Goal: Transaction & Acquisition: Book appointment/travel/reservation

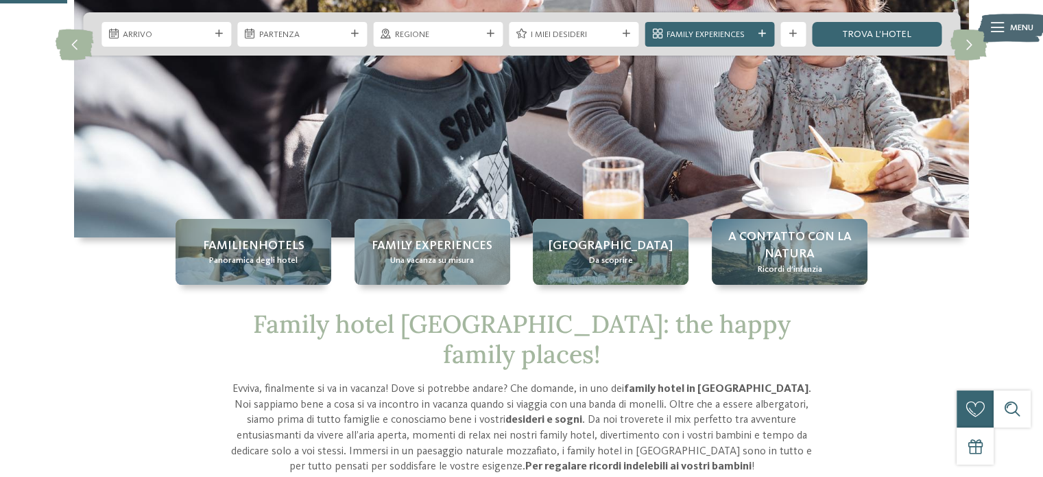
scroll to position [206, 0]
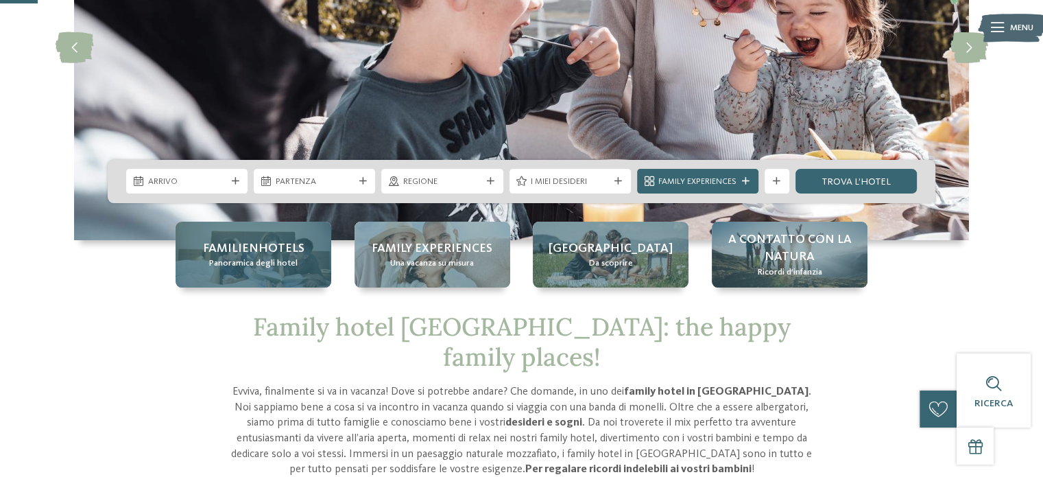
click at [239, 241] on span "Familienhotels" at bounding box center [254, 248] width 102 height 17
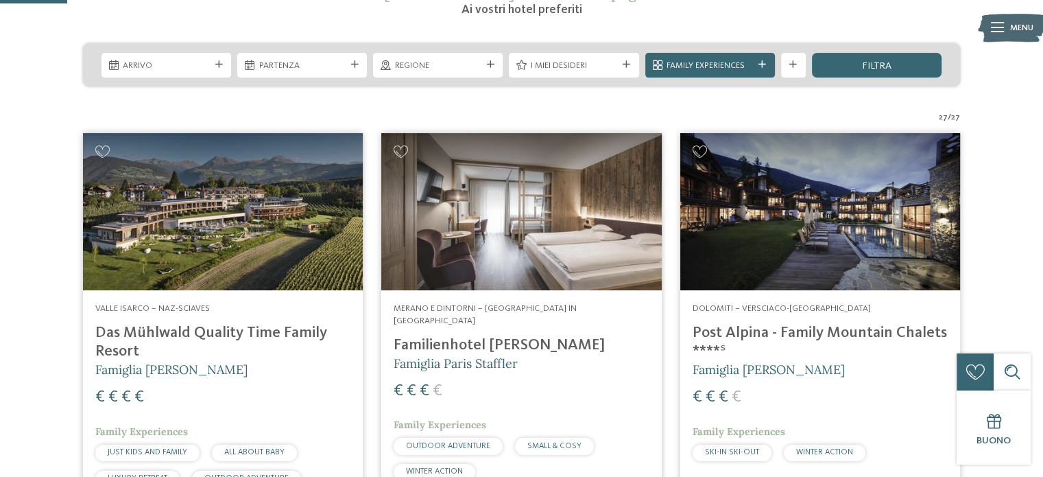
scroll to position [274, 0]
click at [515, 254] on img at bounding box center [521, 212] width 280 height 158
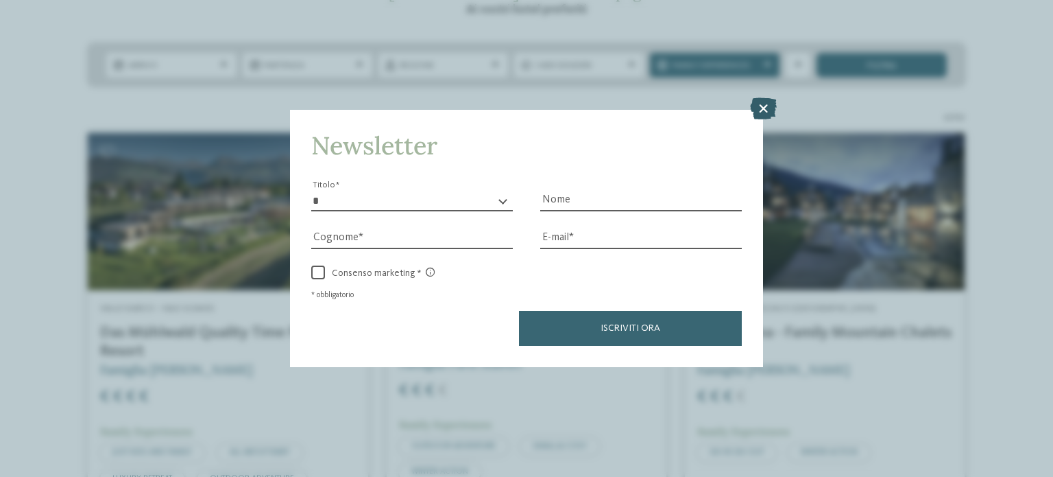
click at [759, 105] on icon at bounding box center [763, 108] width 27 height 22
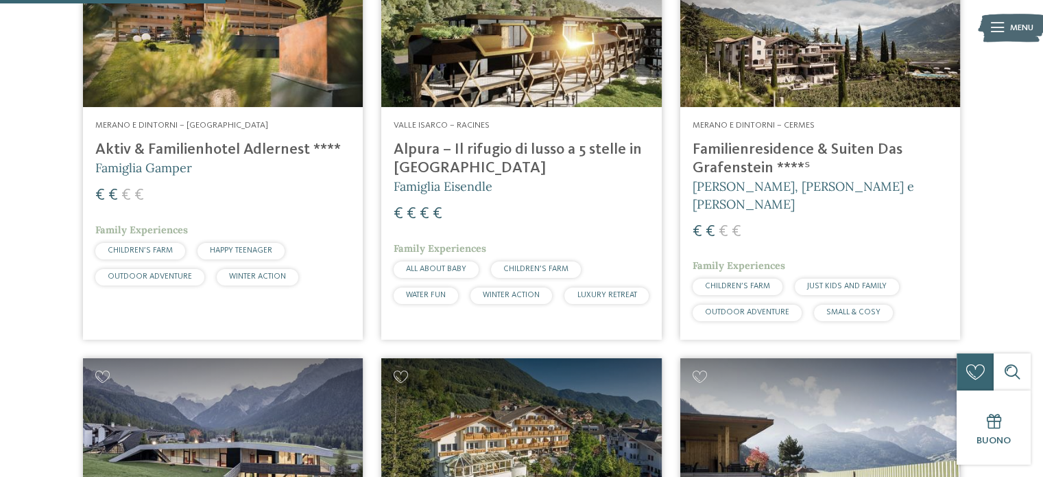
scroll to position [1097, 0]
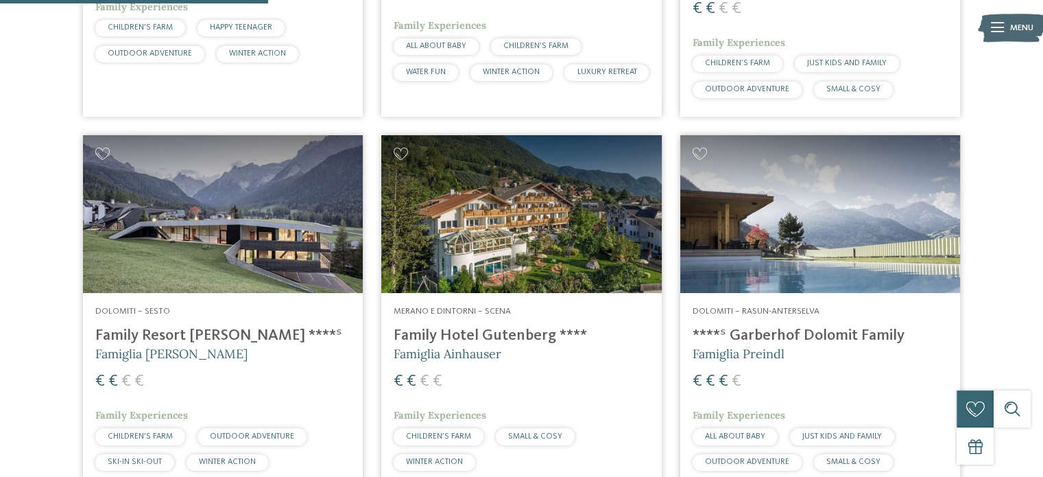
click at [288, 262] on img at bounding box center [223, 214] width 280 height 158
click at [559, 263] on img at bounding box center [521, 214] width 280 height 158
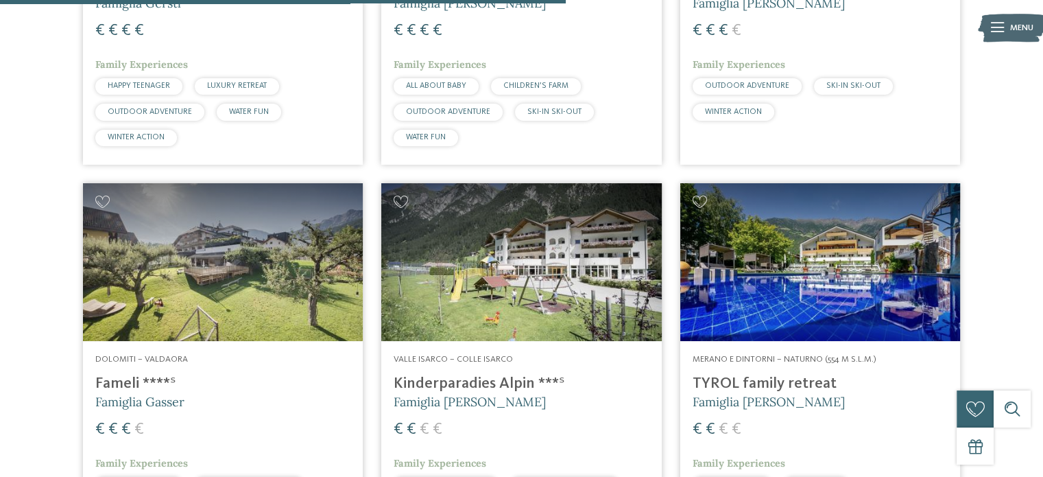
scroll to position [2400, 0]
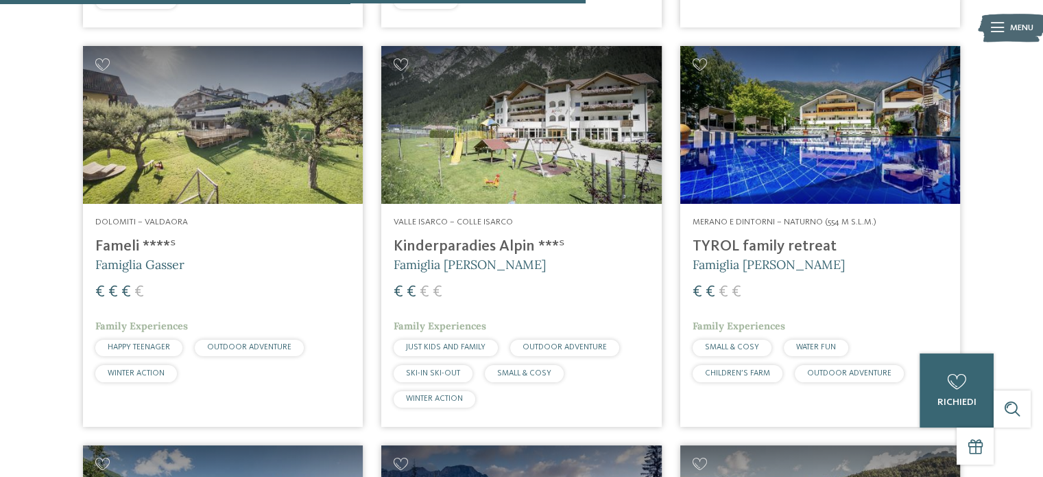
click at [810, 180] on img at bounding box center [820, 125] width 280 height 158
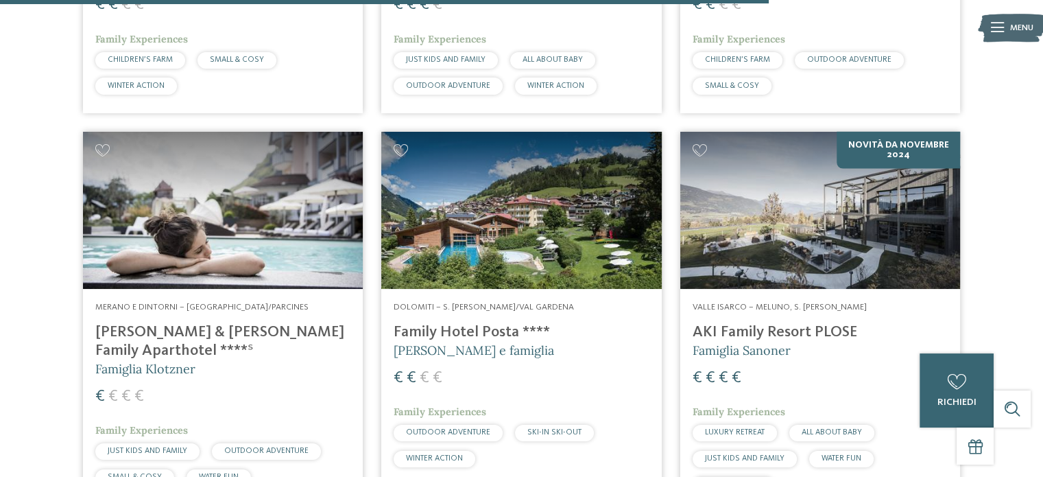
scroll to position [3155, 0]
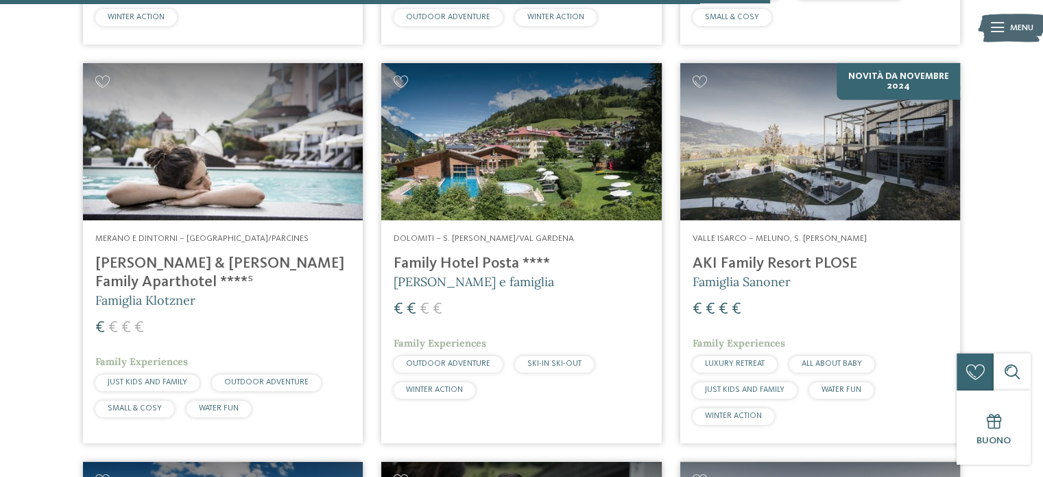
click at [266, 152] on img at bounding box center [223, 142] width 280 height 158
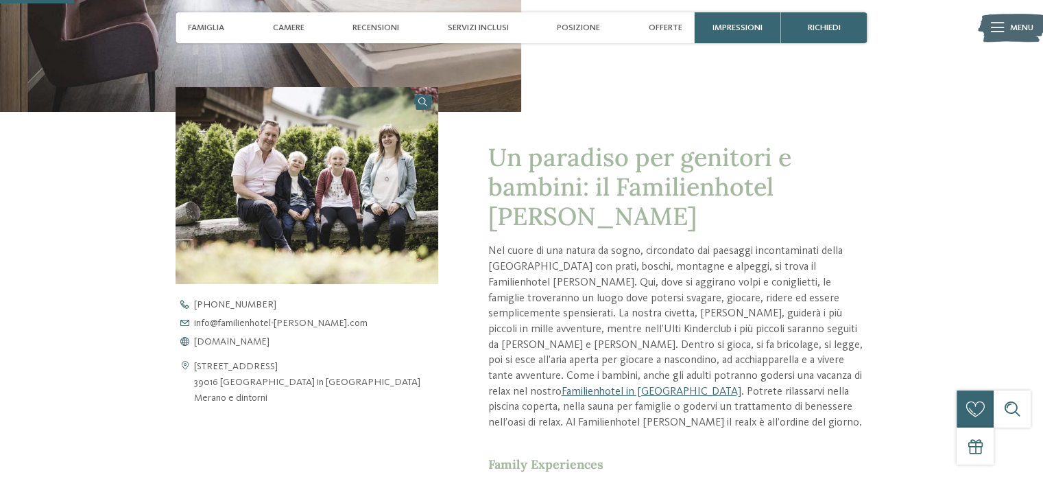
scroll to position [343, 0]
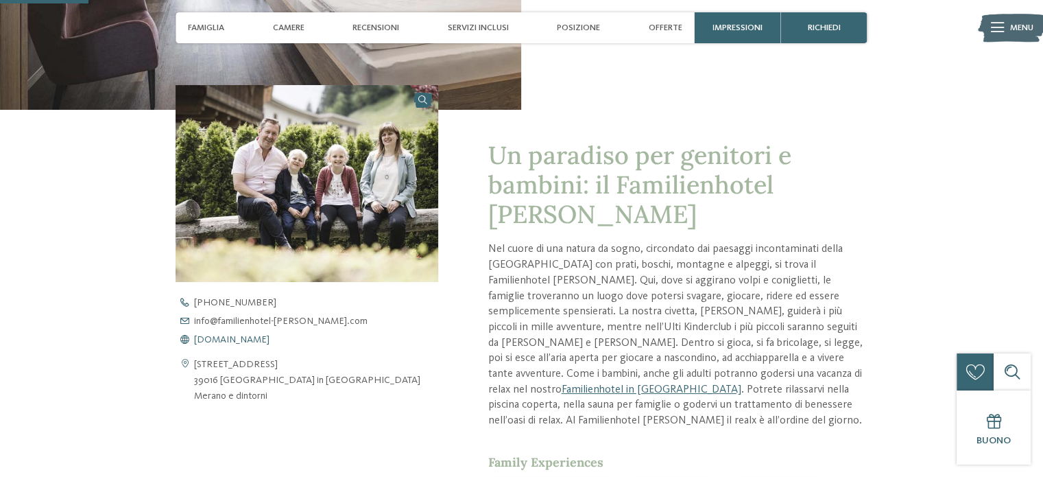
click at [270, 342] on span "www.familienhotel-viktoria.com" at bounding box center [231, 340] width 75 height 10
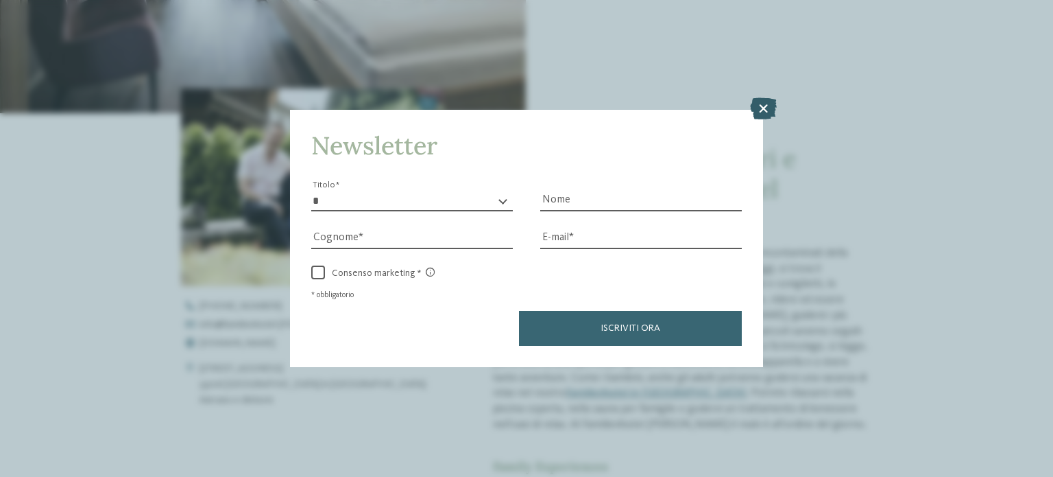
click at [763, 109] on icon at bounding box center [763, 108] width 27 height 22
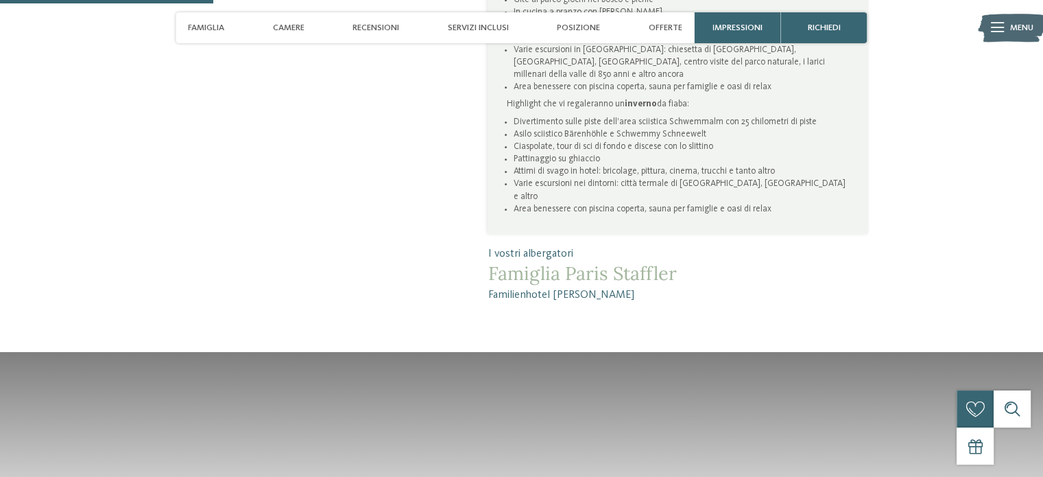
scroll to position [823, 0]
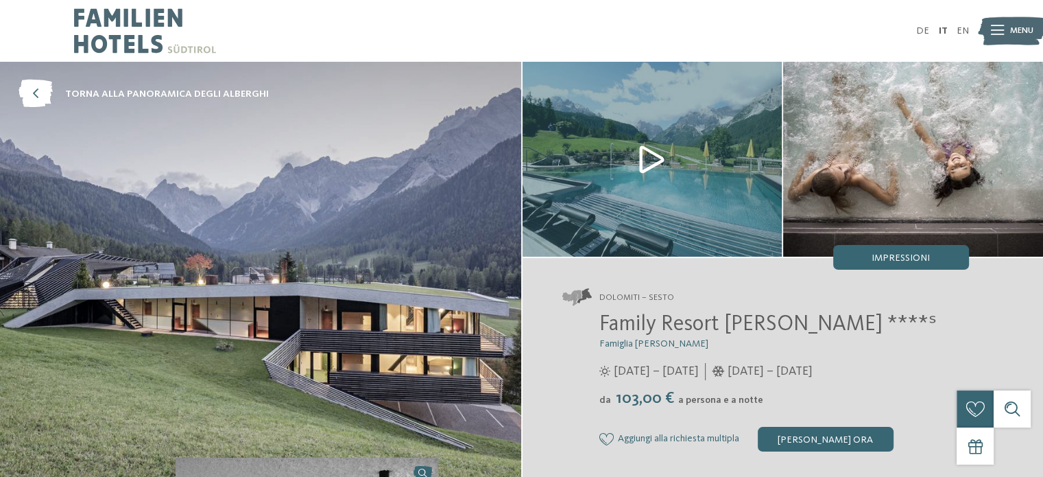
click at [642, 157] on img at bounding box center [653, 159] width 260 height 195
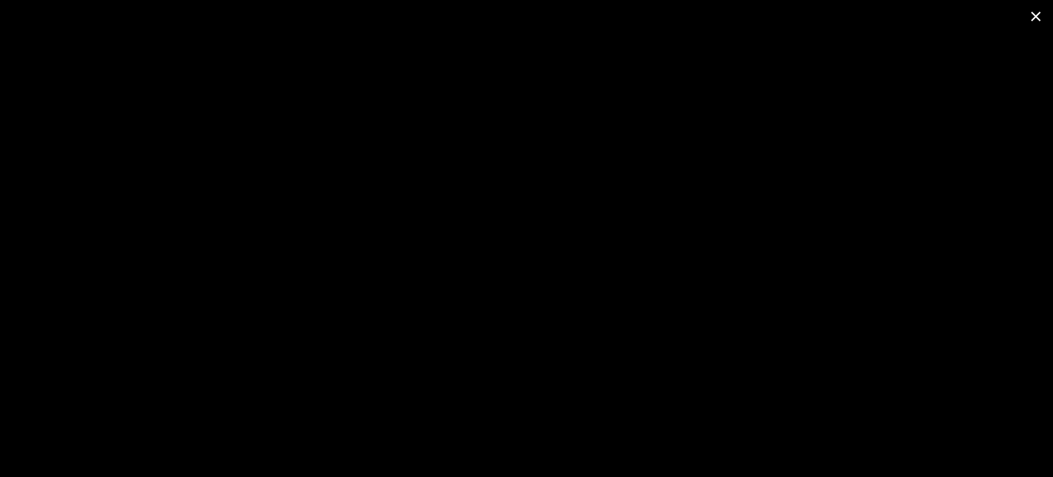
click at [1029, 21] on span at bounding box center [1036, 16] width 34 height 32
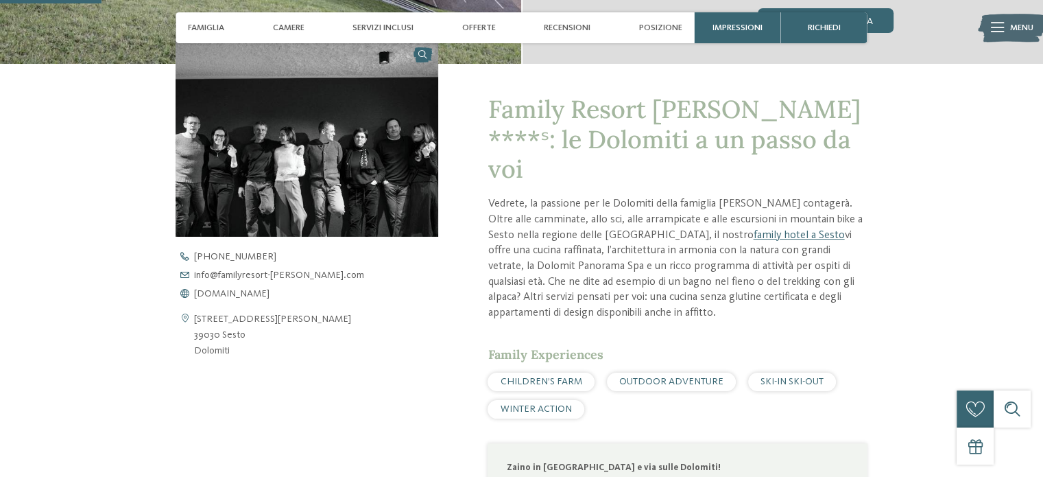
scroll to position [480, 0]
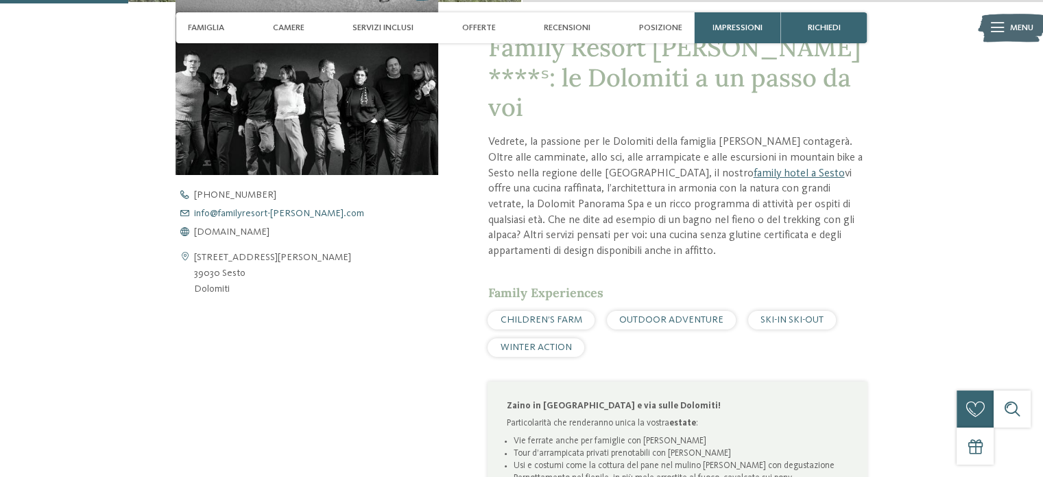
click at [233, 215] on span "info@ no-spam. familyresort-rainer. no-spam. com" at bounding box center [279, 213] width 170 height 10
click at [232, 227] on span "www.familyresort-rainer.com" at bounding box center [231, 232] width 75 height 10
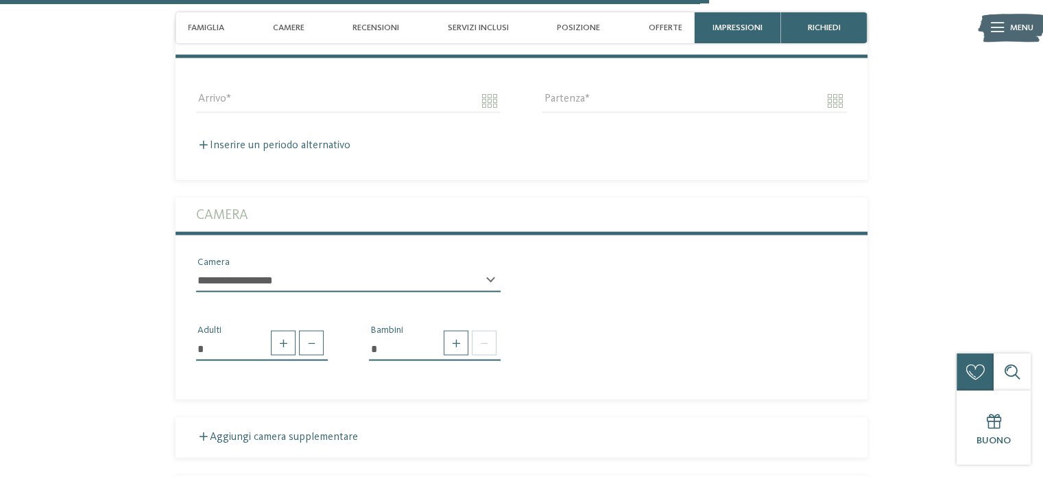
scroll to position [2195, 0]
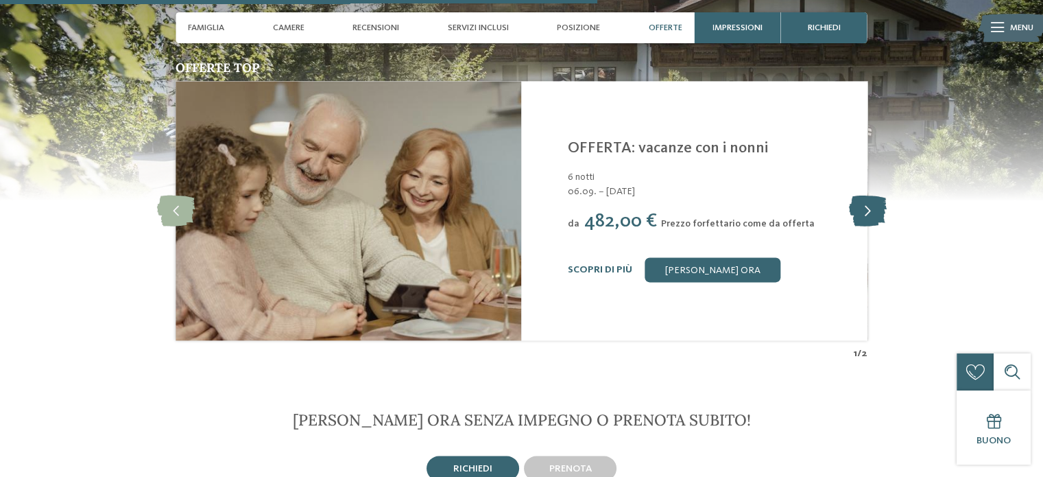
click at [867, 195] on icon at bounding box center [867, 210] width 38 height 31
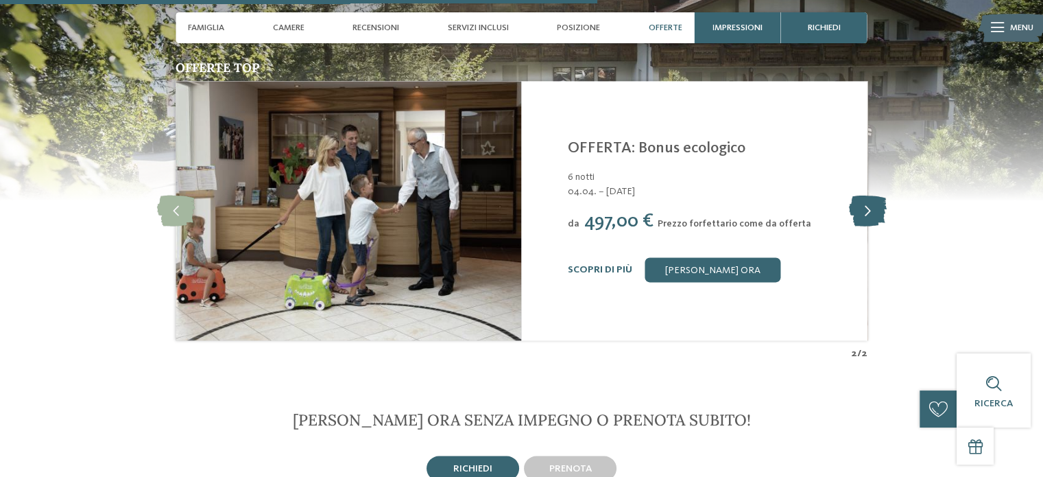
click at [864, 199] on icon at bounding box center [867, 210] width 38 height 31
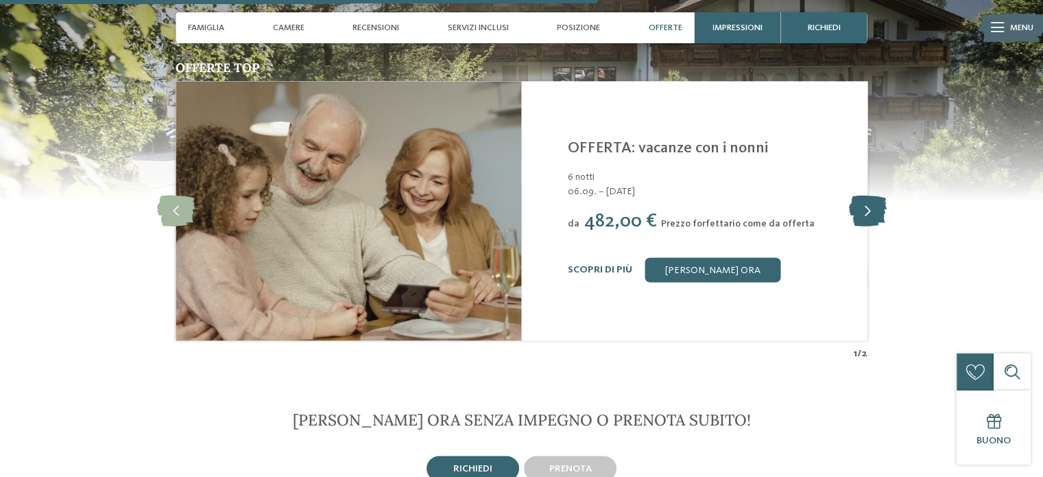
click at [869, 195] on icon at bounding box center [867, 210] width 38 height 31
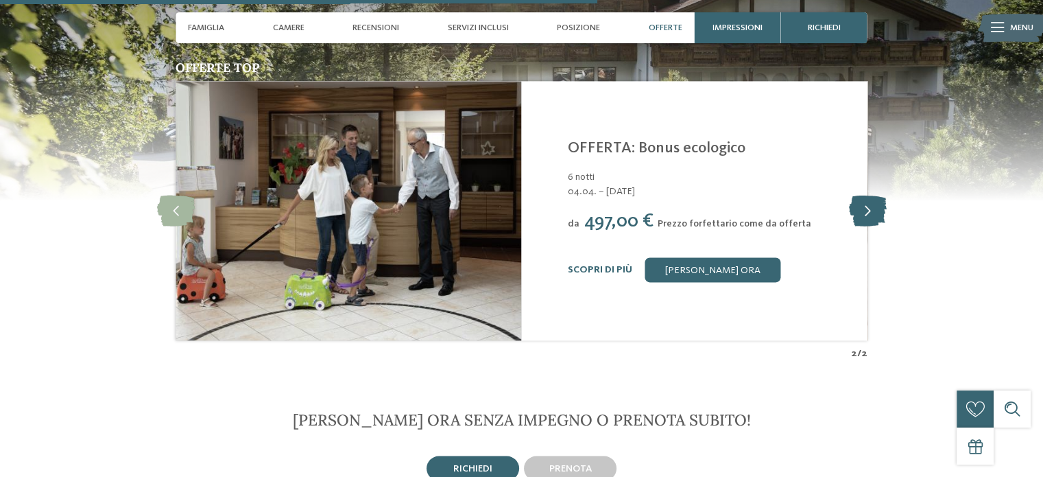
click at [869, 195] on icon at bounding box center [867, 210] width 38 height 31
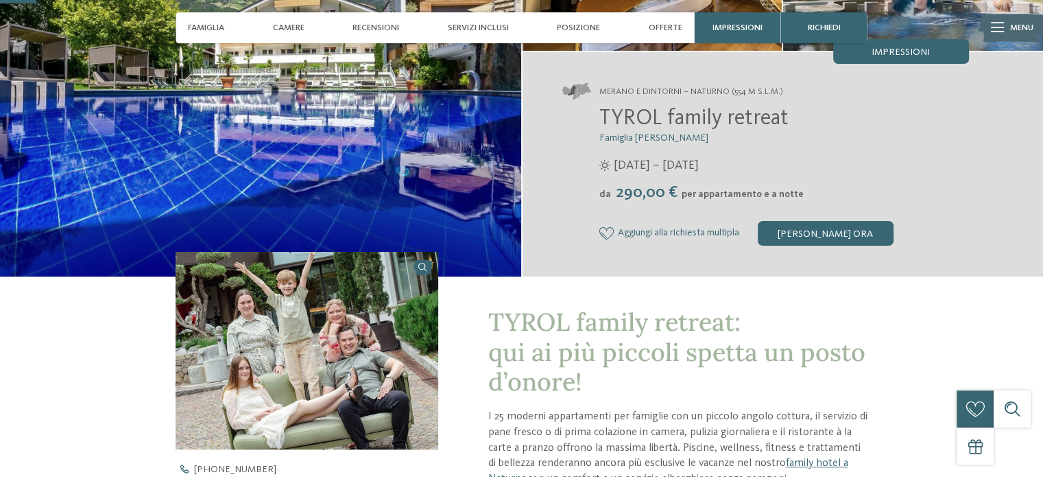
scroll to position [343, 0]
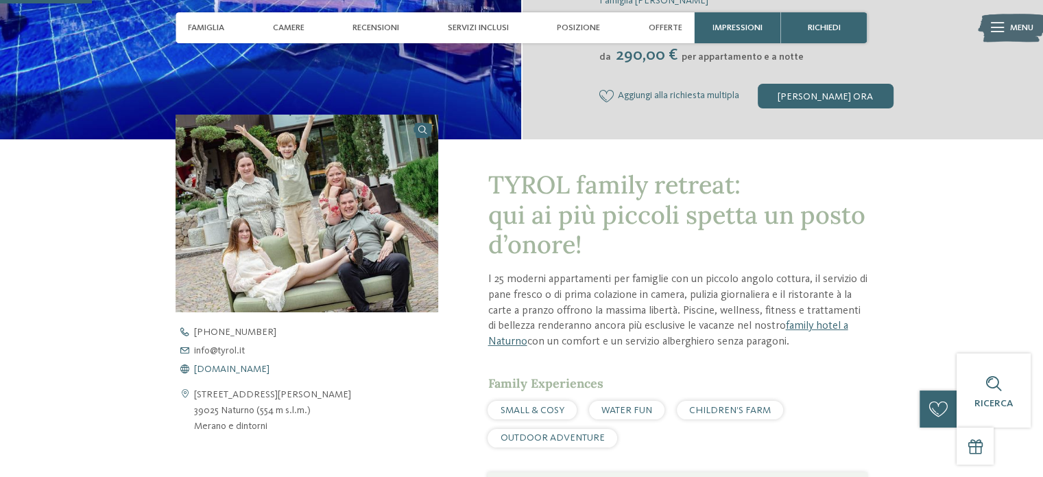
click at [225, 368] on span "www.tyrol.it" at bounding box center [231, 369] width 75 height 10
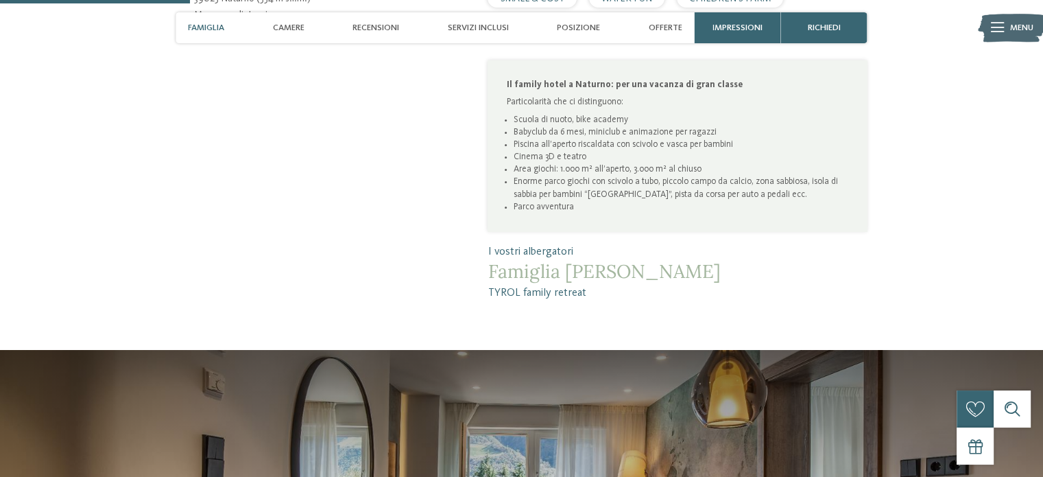
scroll to position [617, 0]
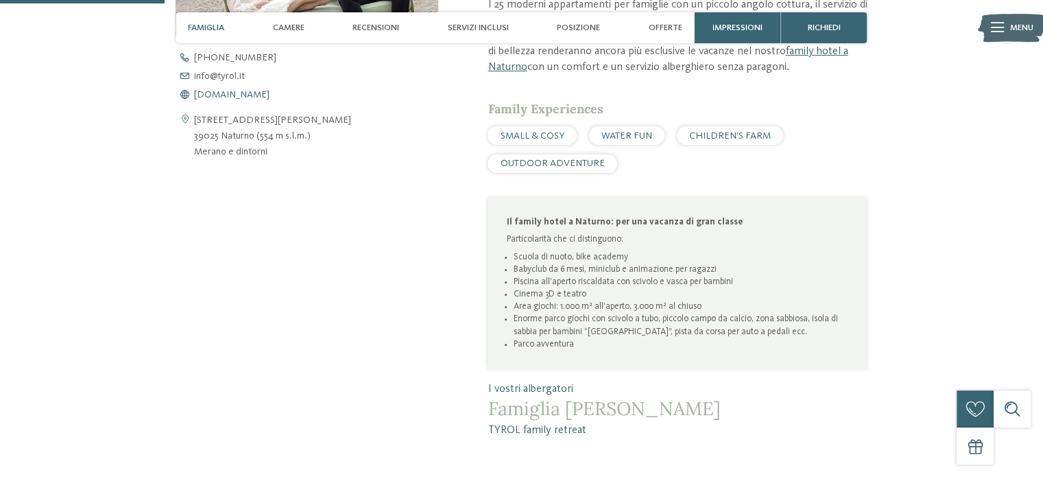
click at [222, 96] on span "www.tyrol.it" at bounding box center [231, 95] width 75 height 10
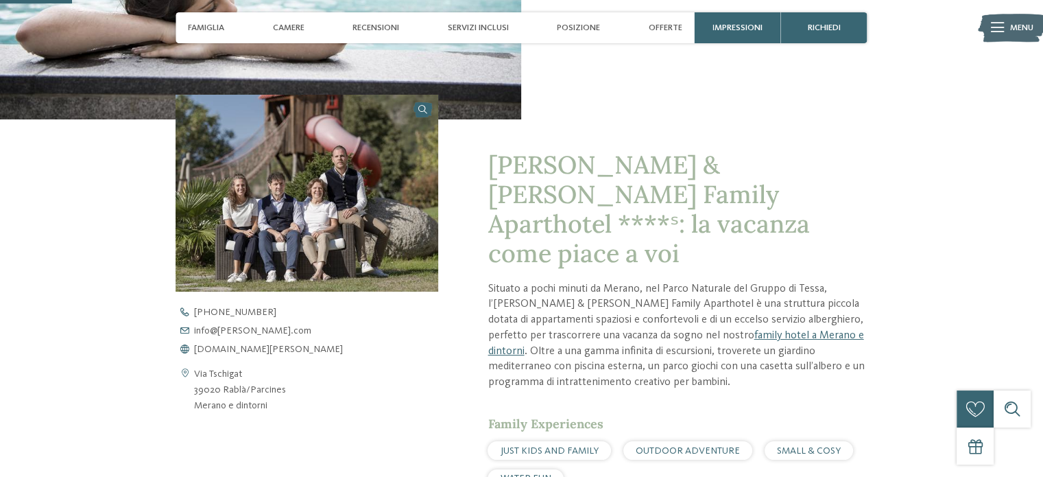
scroll to position [411, 0]
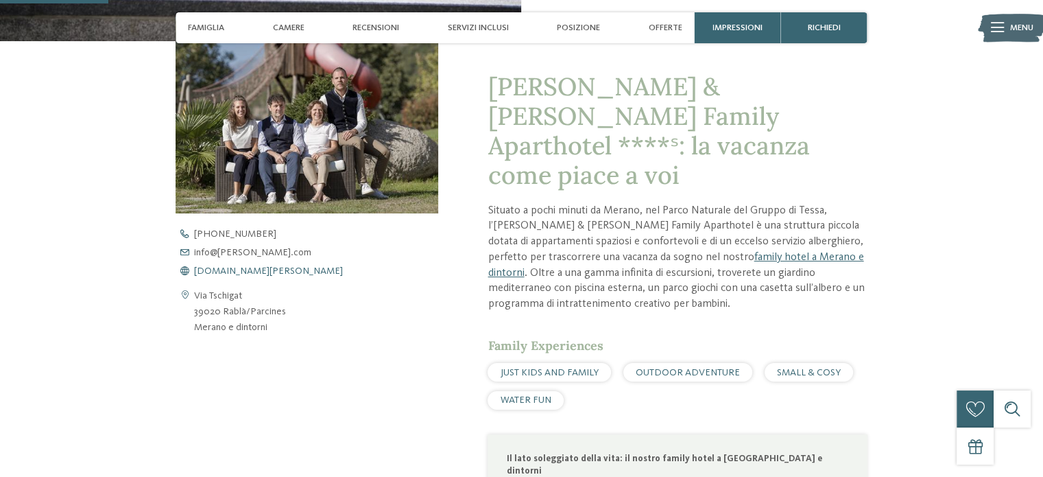
click at [255, 274] on span "[DOMAIN_NAME][PERSON_NAME]" at bounding box center [268, 271] width 149 height 10
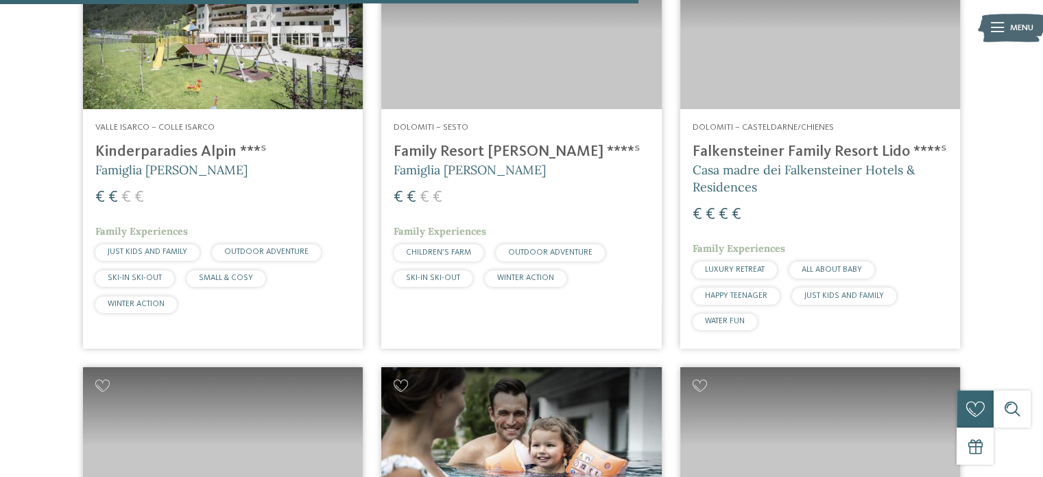
scroll to position [2581, 0]
